Goal: Information Seeking & Learning: Compare options

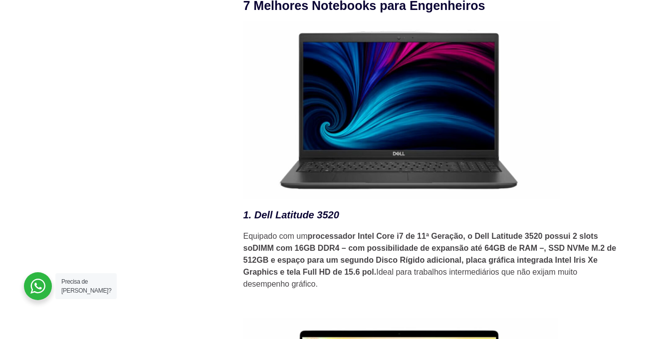
scroll to position [1371, 0]
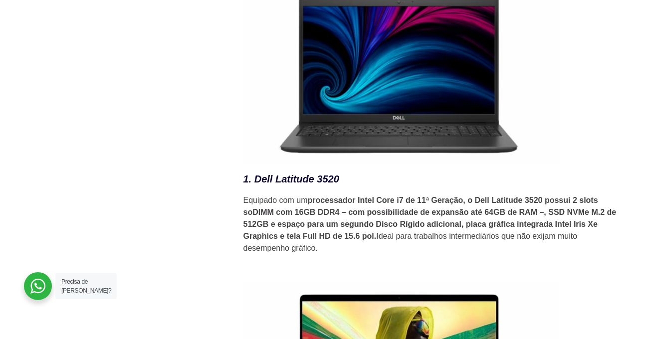
click at [261, 185] on em "1. Dell Latitude 3520" at bounding box center [291, 179] width 96 height 11
copy em "1. Dell Latitude 3520"
click at [295, 217] on strong "processador Intel Core i7 de 11ª Geração, o Dell Latitude 3520 possui 2 slots s…" at bounding box center [429, 218] width 373 height 44
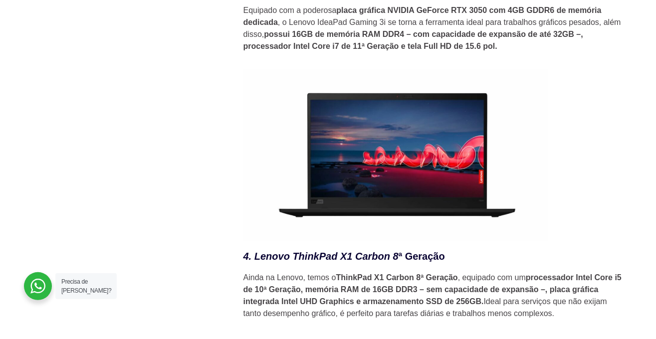
scroll to position [2113, 0]
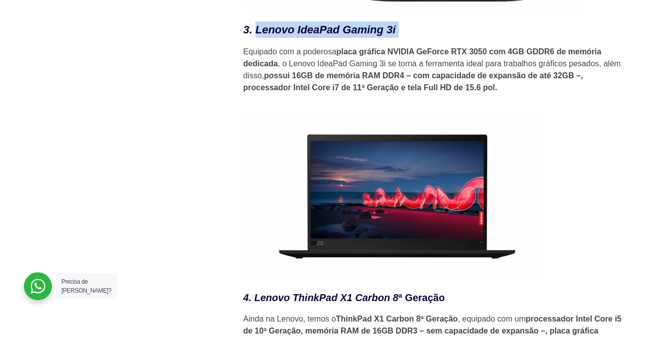
drag, startPoint x: 403, startPoint y: 37, endPoint x: 254, endPoint y: 35, distance: 149.1
click at [254, 35] on h3 "3. Lenovo IdeaPad Gaming 3i" at bounding box center [432, 29] width 379 height 16
copy h3 "Lenovo IdeaPad Gaming 3i"
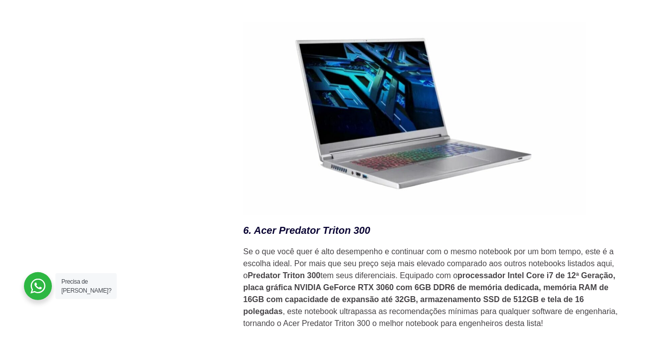
scroll to position [2771, 0]
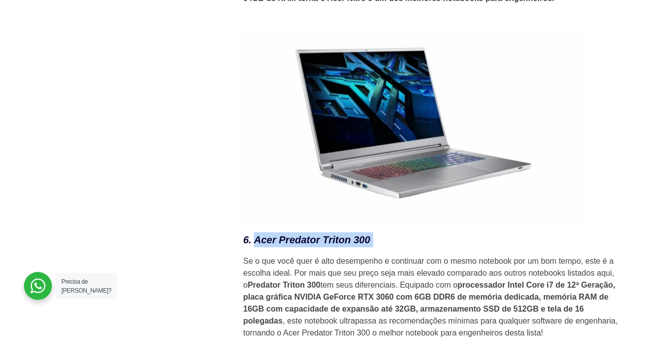
drag, startPoint x: 373, startPoint y: 247, endPoint x: 253, endPoint y: 243, distance: 119.8
click at [253, 243] on h3 "6. Acer Predator Triton 300" at bounding box center [432, 239] width 379 height 15
copy h3 "Acer Predator Triton 300"
